Goal: Task Accomplishment & Management: Use online tool/utility

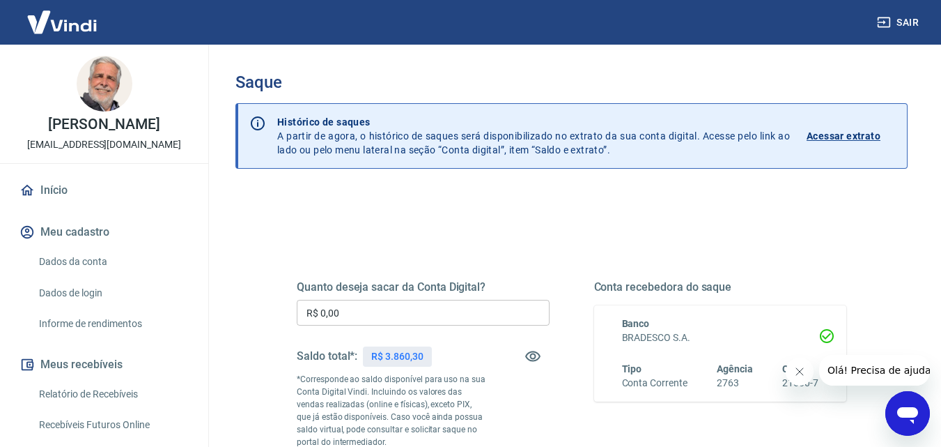
click at [381, 305] on input "R$ 0,00" at bounding box center [423, 313] width 253 height 26
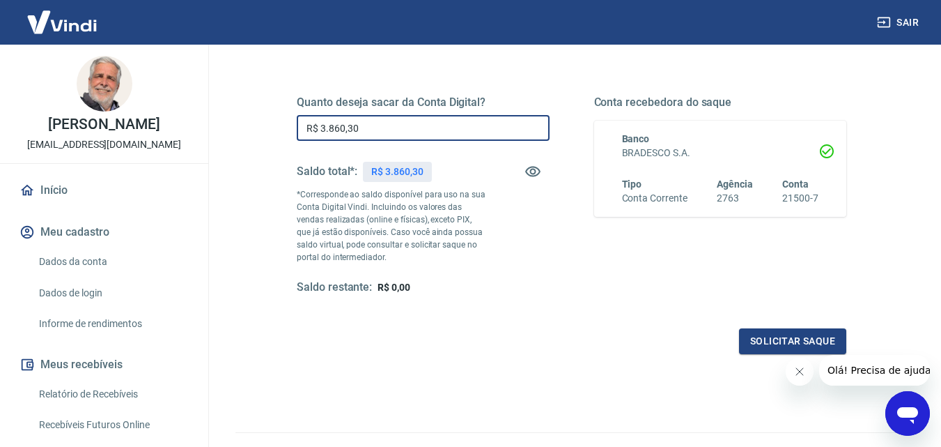
scroll to position [209, 0]
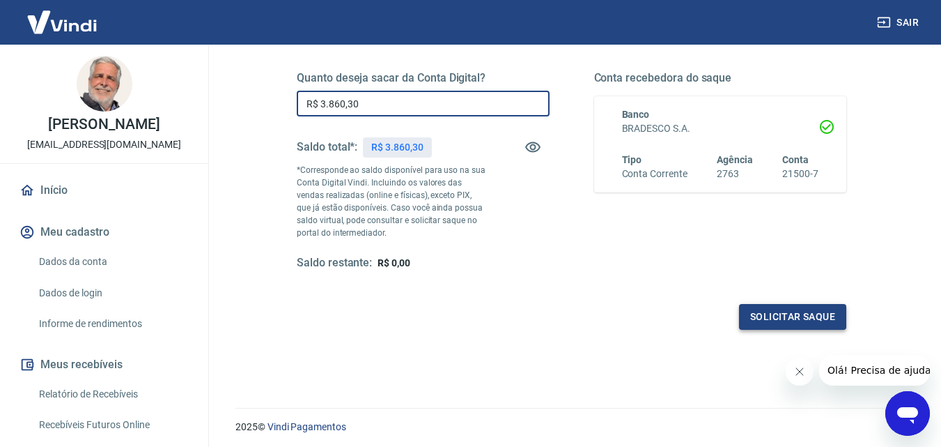
type input "R$ 3.860,30"
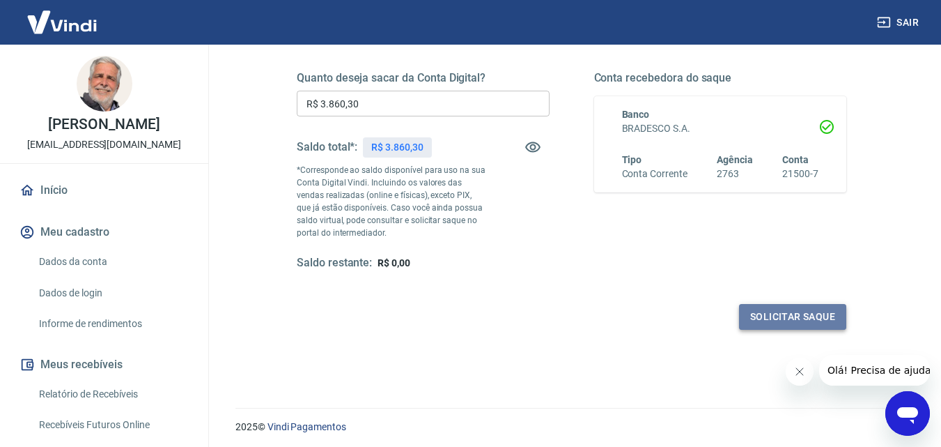
click at [775, 313] on button "Solicitar saque" at bounding box center [792, 317] width 107 height 26
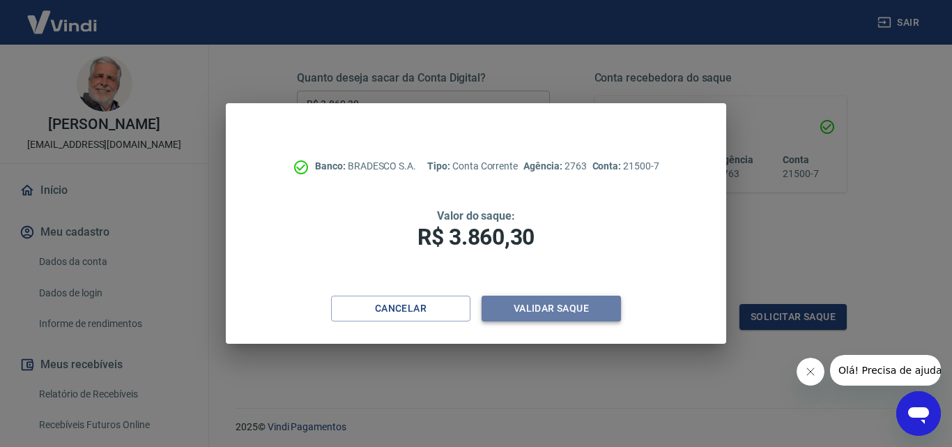
click at [535, 304] on button "Validar saque" at bounding box center [550, 308] width 139 height 26
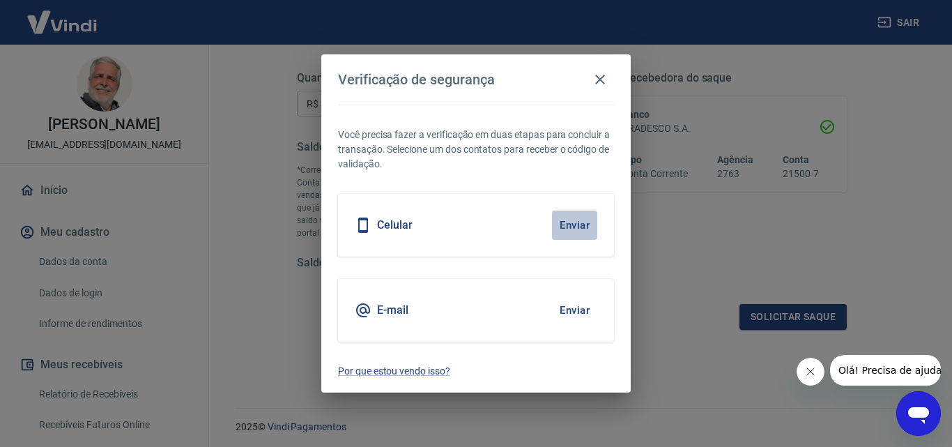
click at [575, 226] on button "Enviar" at bounding box center [574, 224] width 45 height 29
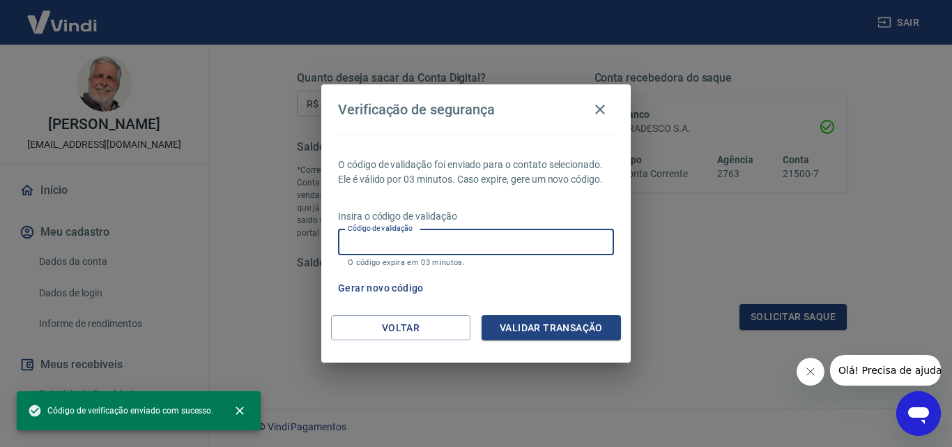
click at [417, 242] on input "Código de validação" at bounding box center [476, 242] width 276 height 26
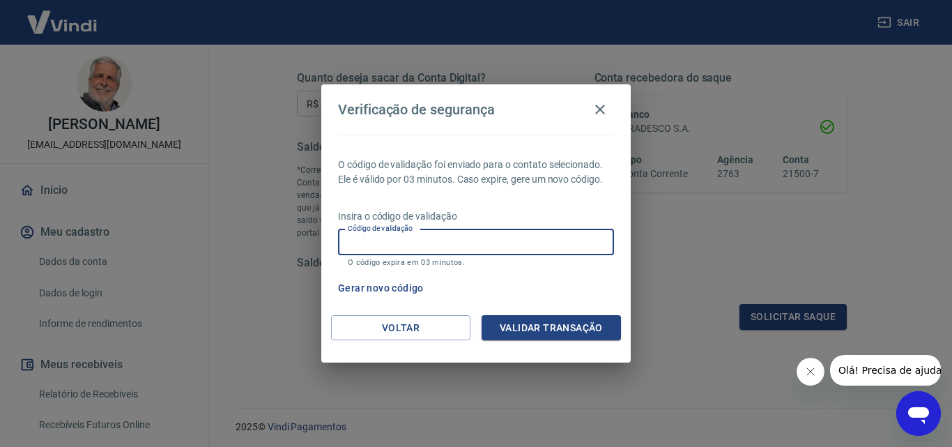
click at [363, 238] on input "Código de validação" at bounding box center [476, 242] width 276 height 26
type input "361831"
click at [541, 324] on button "Validar transação" at bounding box center [550, 328] width 139 height 26
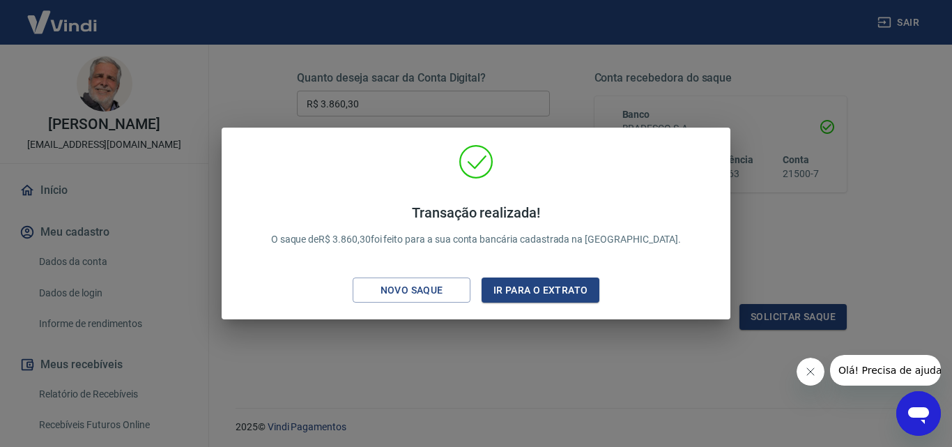
click at [412, 289] on div "Novo saque" at bounding box center [412, 289] width 96 height 17
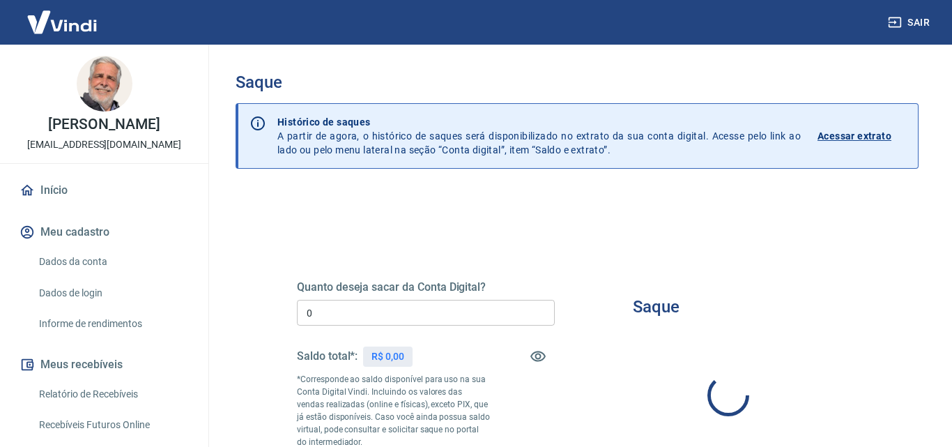
type input "R$ 0,00"
